Goal: Navigation & Orientation: Find specific page/section

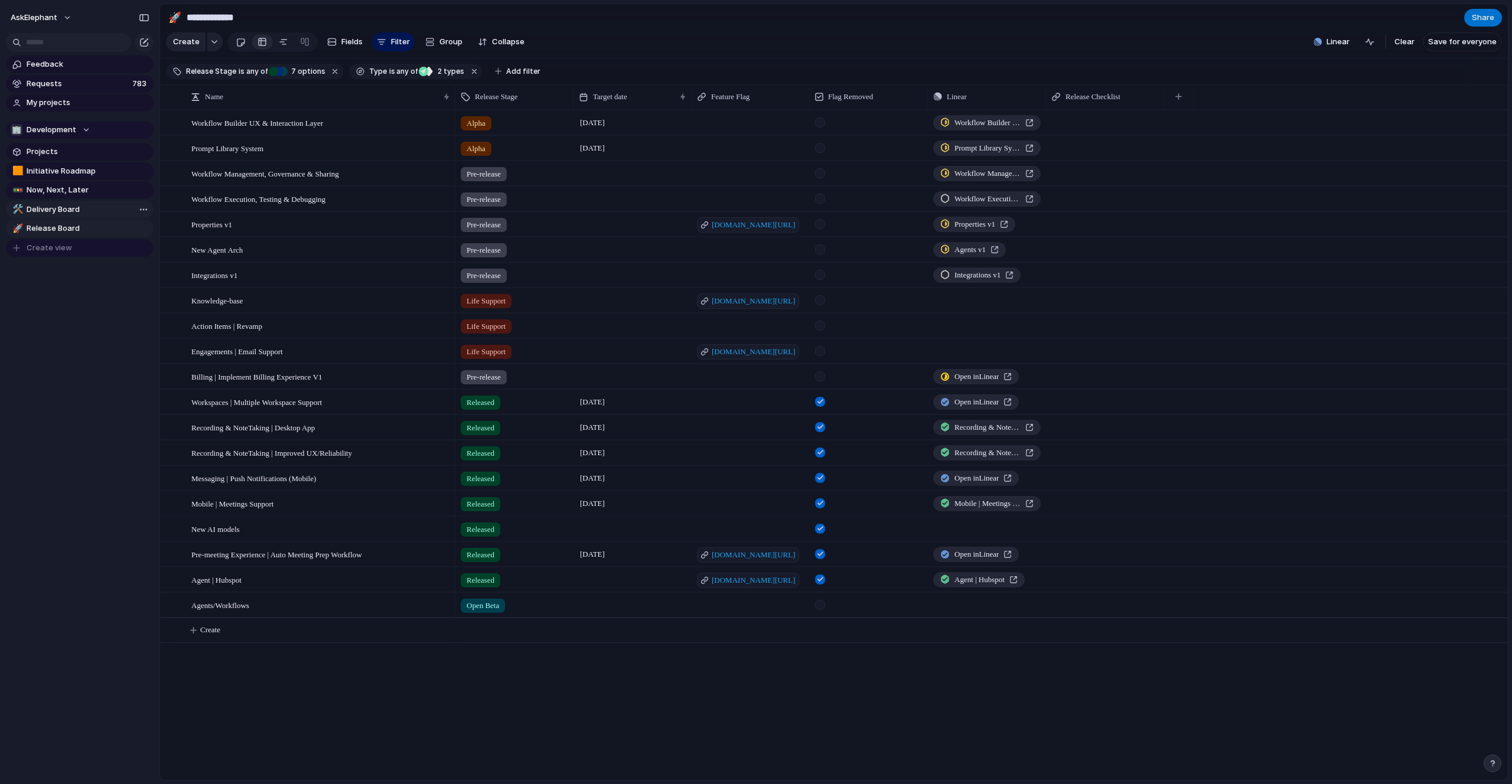
click at [79, 206] on span "Delivery Board" at bounding box center [88, 209] width 123 height 12
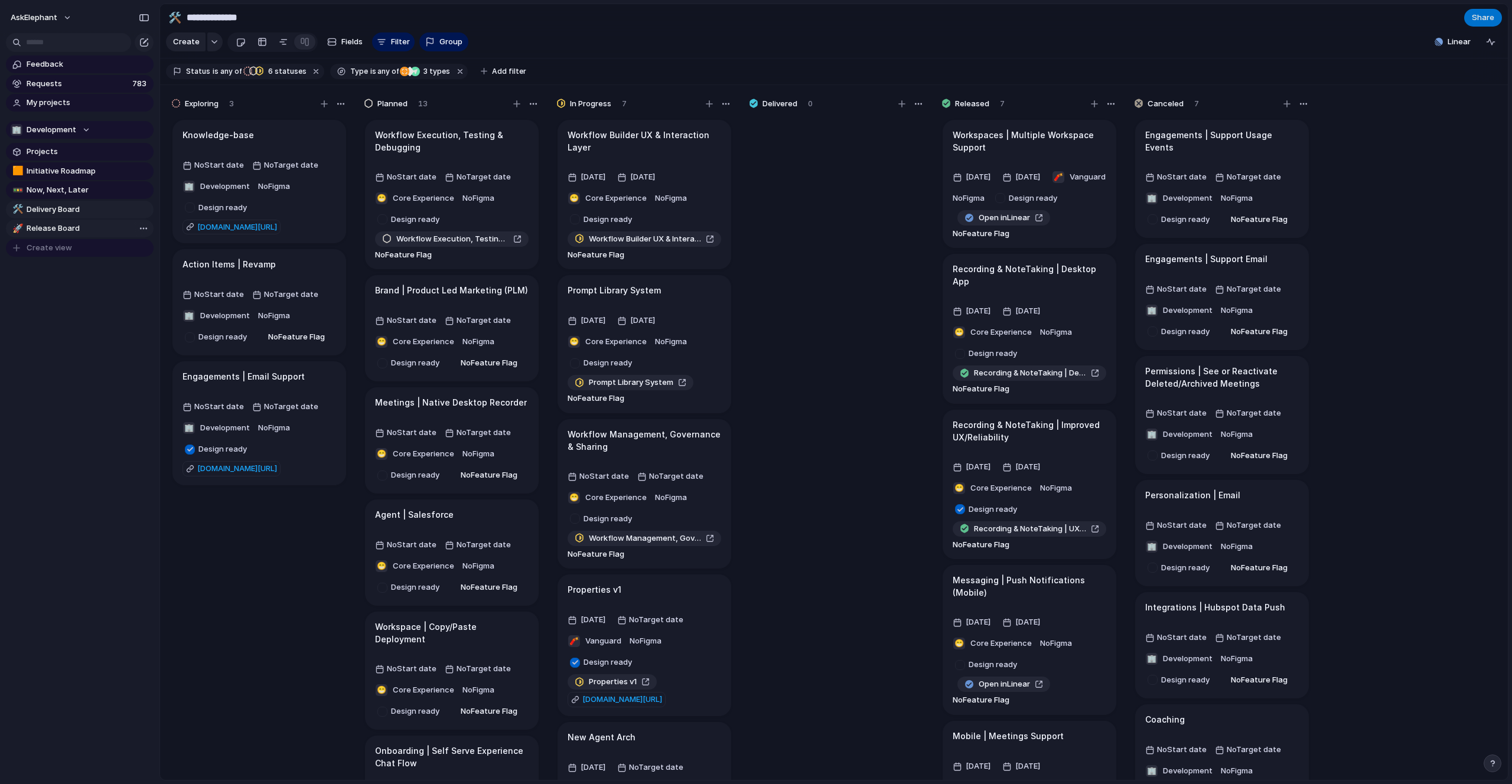
click at [108, 232] on span "Release Board" at bounding box center [88, 228] width 123 height 12
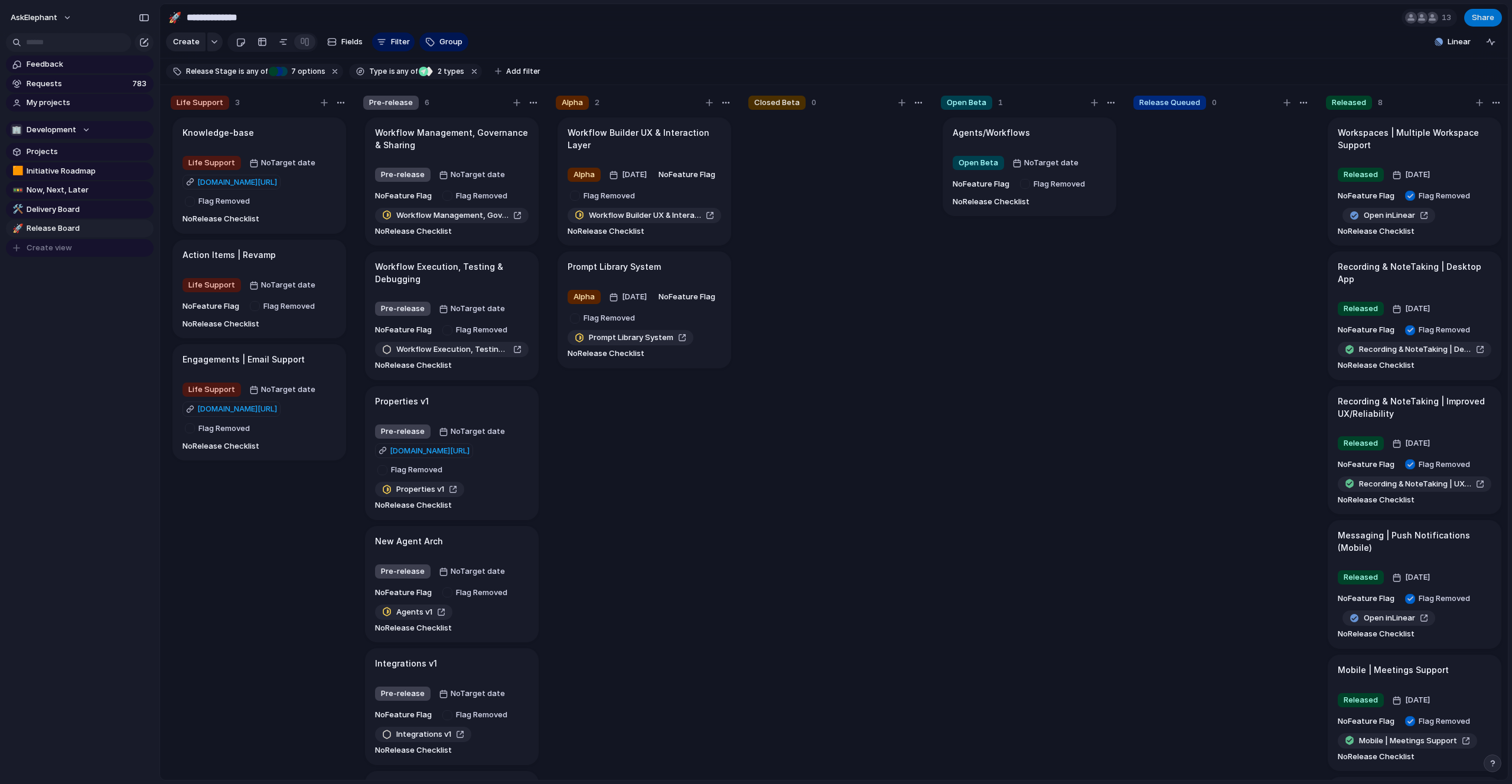
type input "**********"
